Goal: Navigation & Orientation: Go to known website

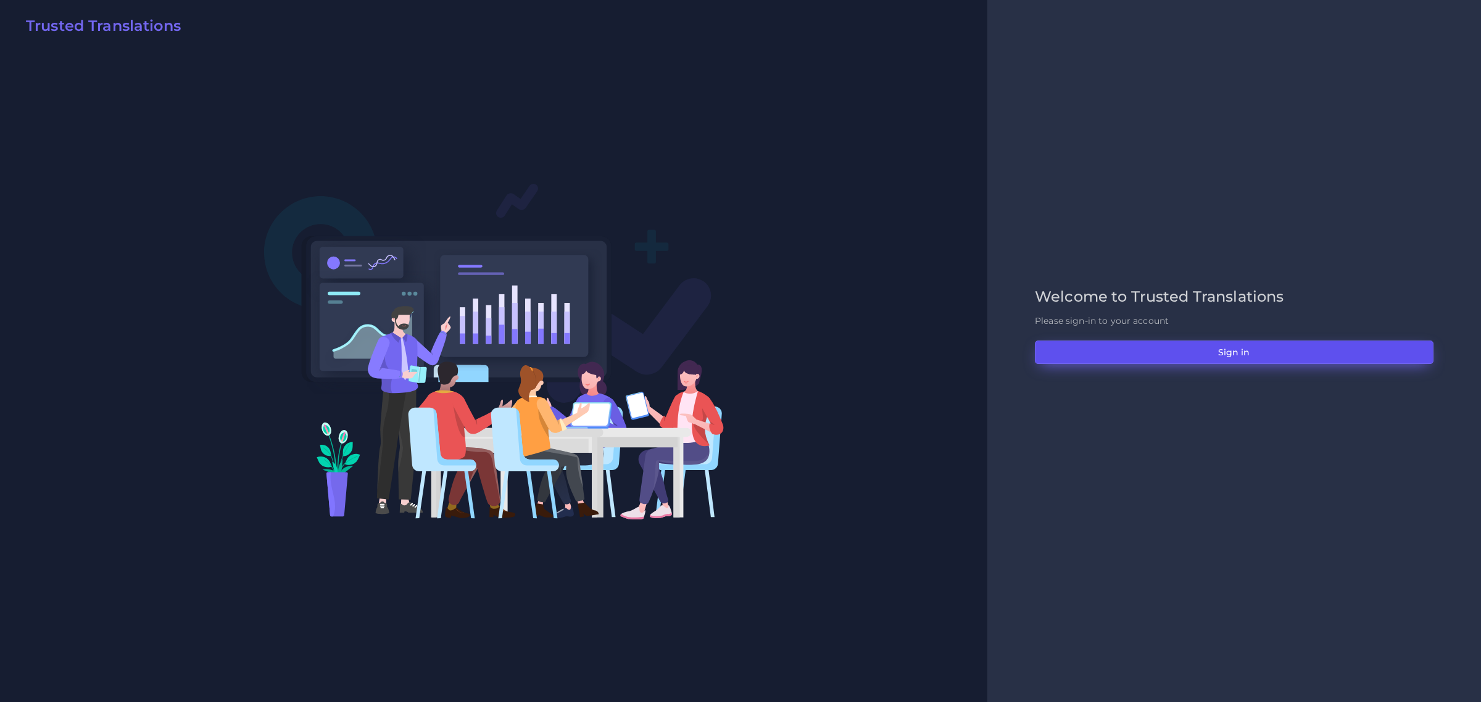
click at [1234, 349] on button "Sign in" at bounding box center [1234, 352] width 399 height 23
